Goal: Task Accomplishment & Management: Manage account settings

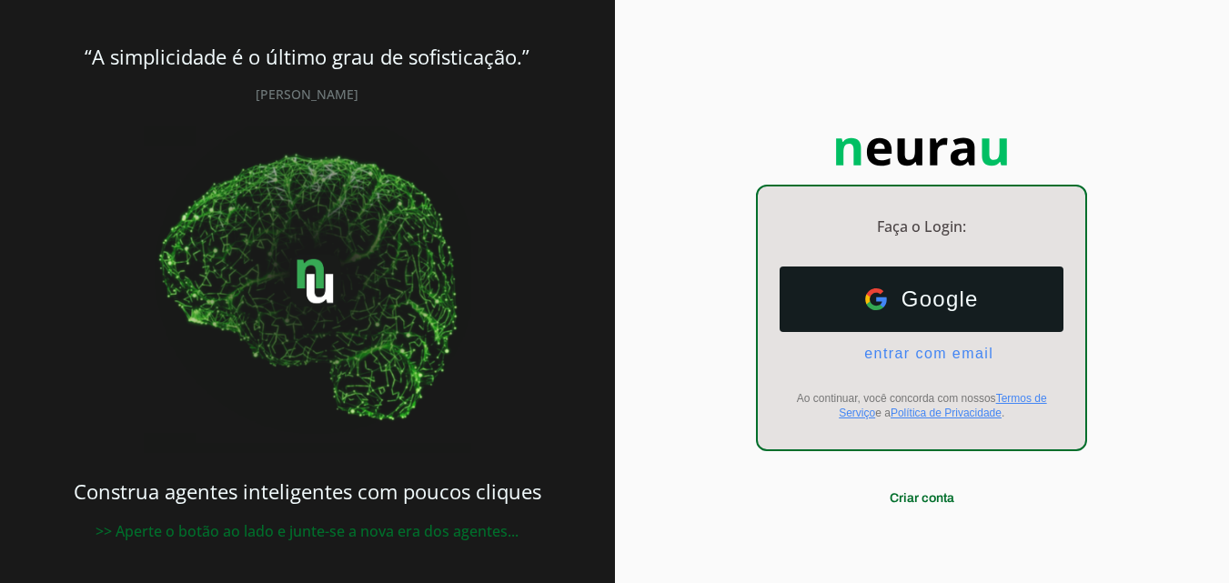
click at [284, 93] on span "[PERSON_NAME]" at bounding box center [307, 94] width 103 height 17
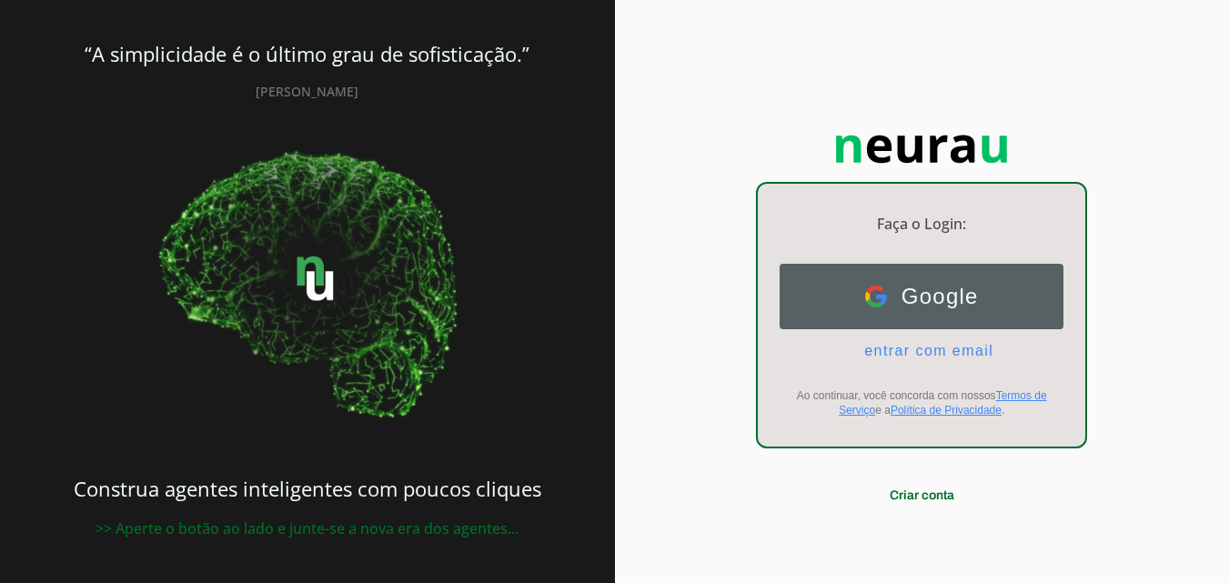
click at [894, 299] on span "Google" at bounding box center [933, 296] width 92 height 25
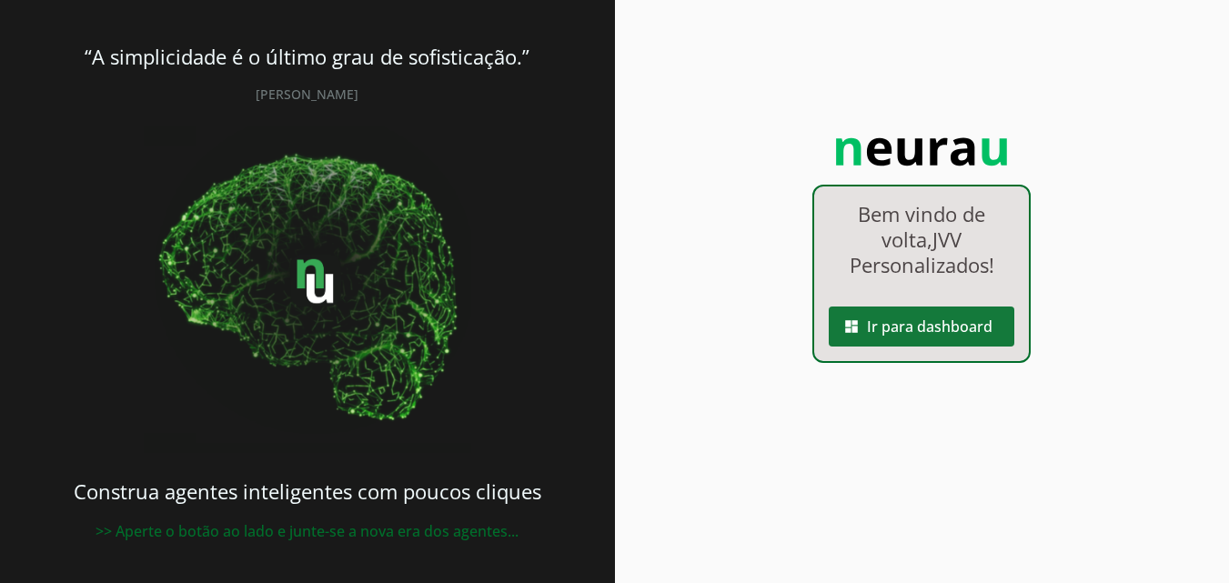
click at [928, 325] on span at bounding box center [922, 327] width 186 height 44
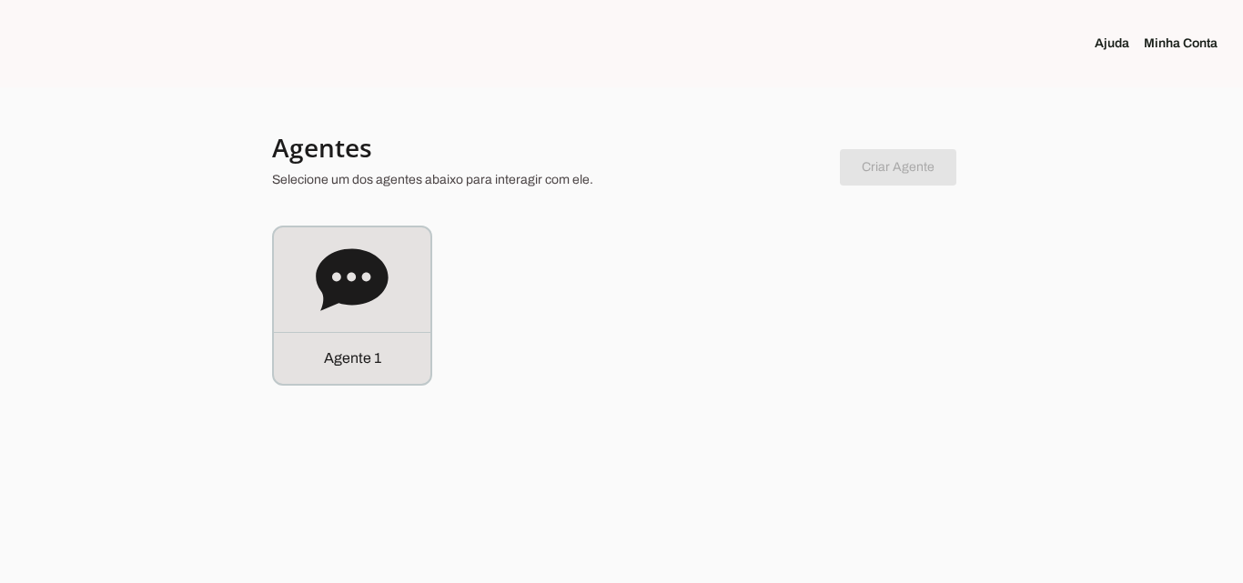
click at [1182, 48] on link "Minha Conta" at bounding box center [1188, 44] width 88 height 18
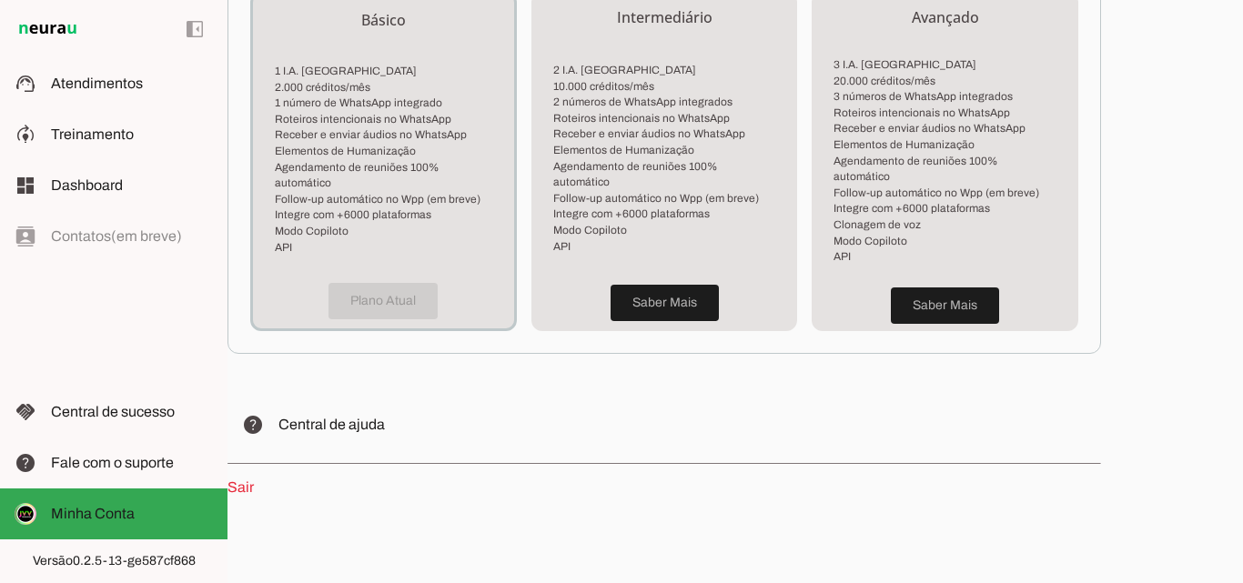
scroll to position [541, 0]
click at [254, 476] on p "Sair" at bounding box center [663, 487] width 873 height 22
click at [247, 479] on link "Sair" at bounding box center [240, 486] width 26 height 15
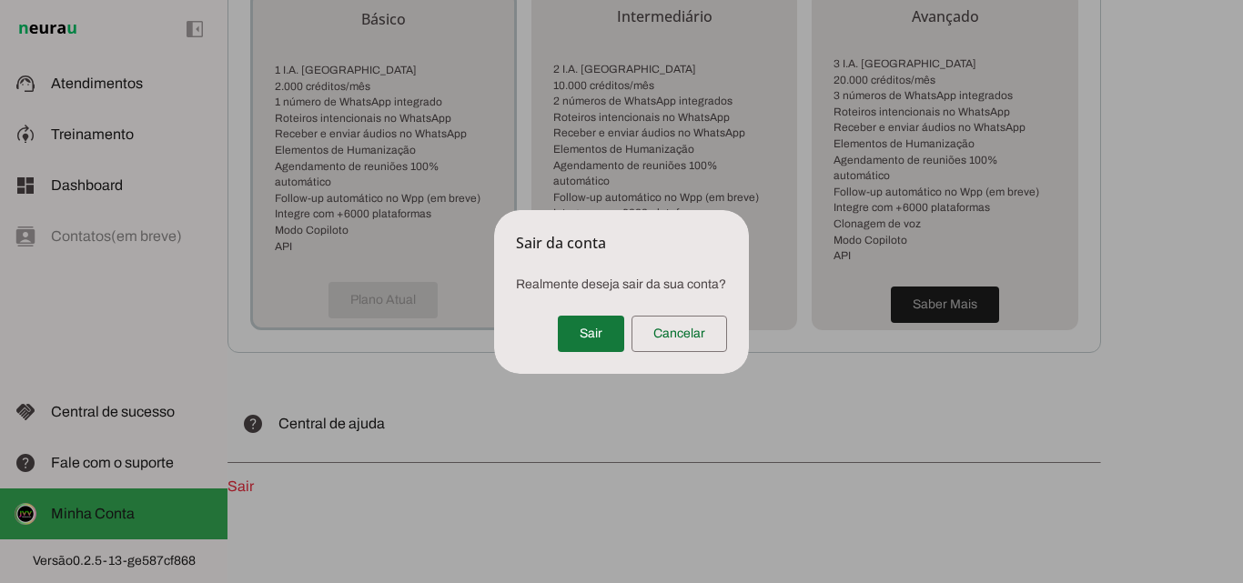
click at [591, 335] on span at bounding box center [591, 334] width 66 height 44
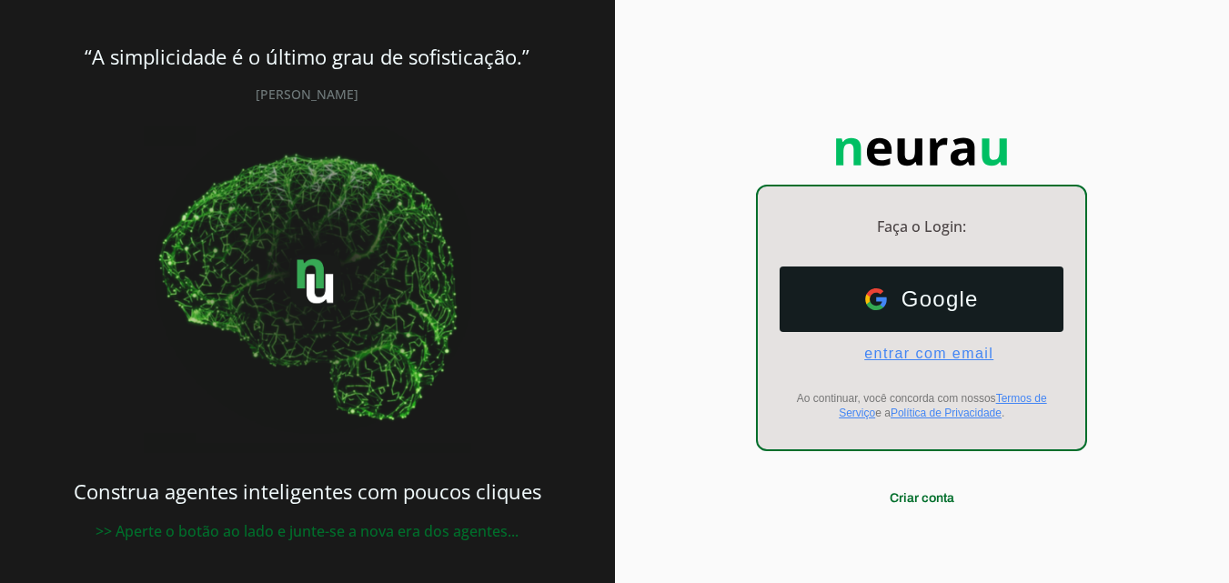
click at [909, 353] on span "entrar com email" at bounding box center [922, 354] width 144 height 16
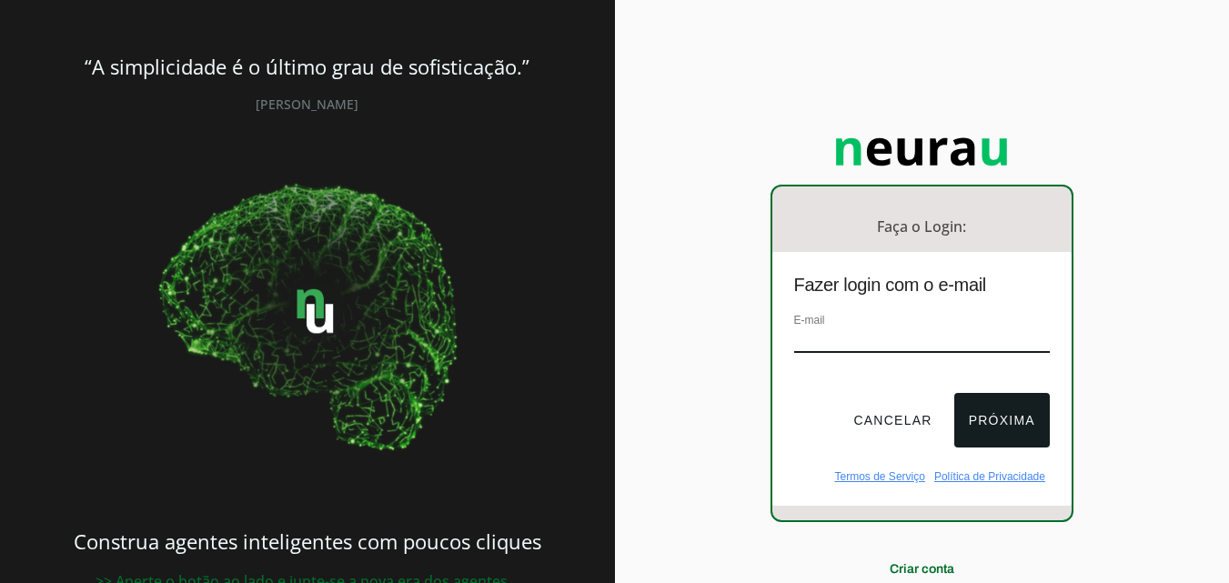
click at [833, 340] on input "email" at bounding box center [922, 340] width 256 height 25
type input "jvvpersonalizados@hotmail.com"
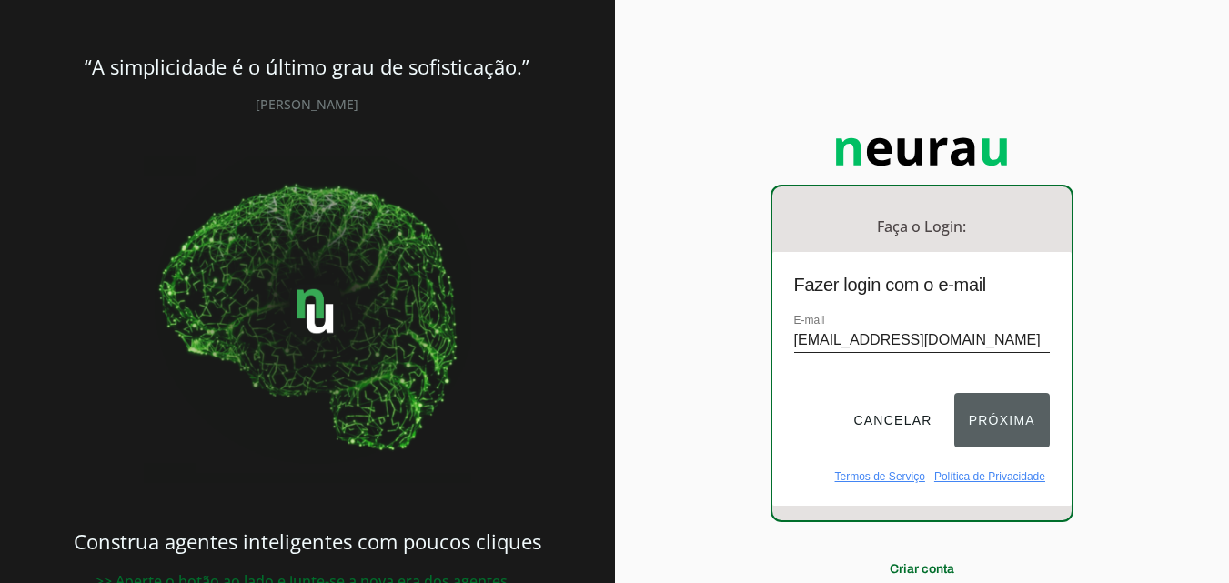
click at [999, 416] on button "Próxima" at bounding box center [1002, 420] width 96 height 55
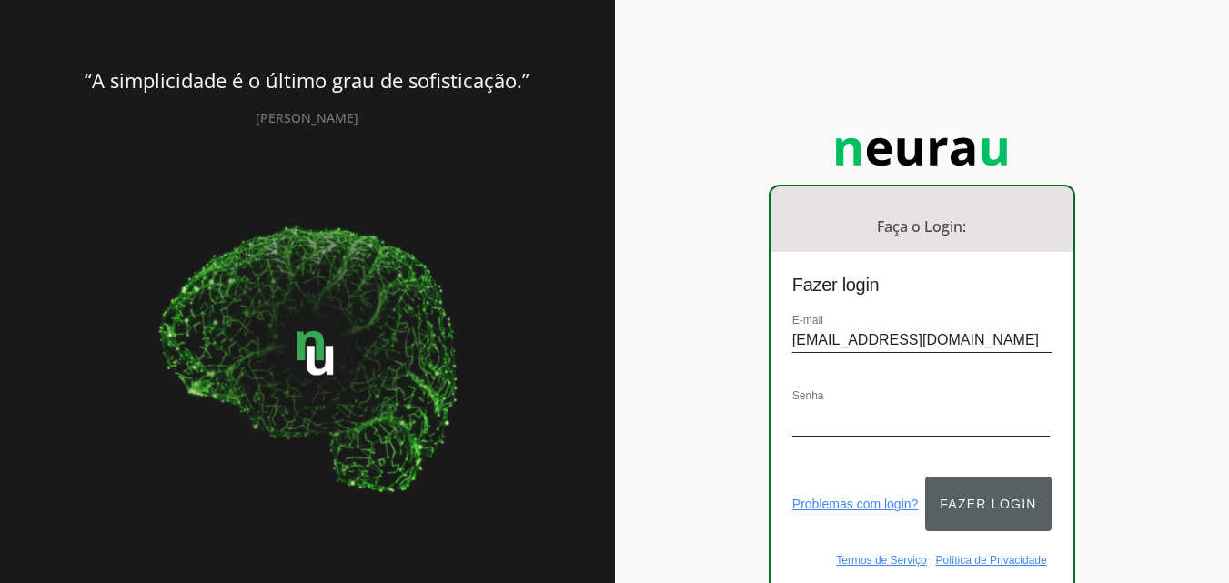
click at [964, 491] on button "Fazer login" at bounding box center [988, 504] width 126 height 55
